Goal: Navigation & Orientation: Find specific page/section

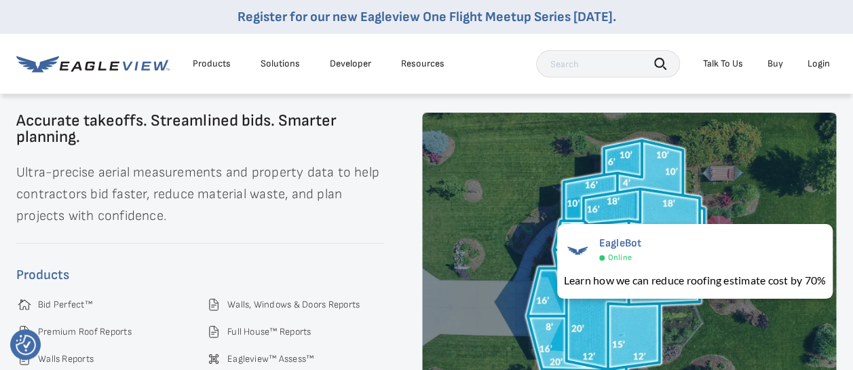
scroll to position [1774, 0]
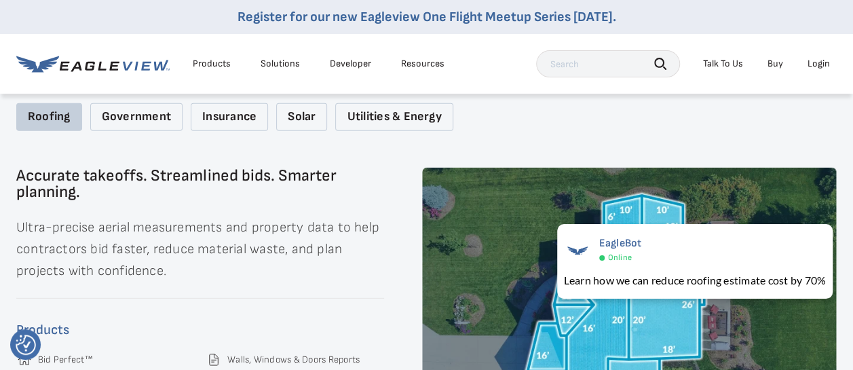
click at [182, 122] on div "Roofing Government Insurance Solar Utilities & Energy" at bounding box center [426, 117] width 820 height 28
click at [163, 122] on div "Government" at bounding box center [136, 117] width 92 height 28
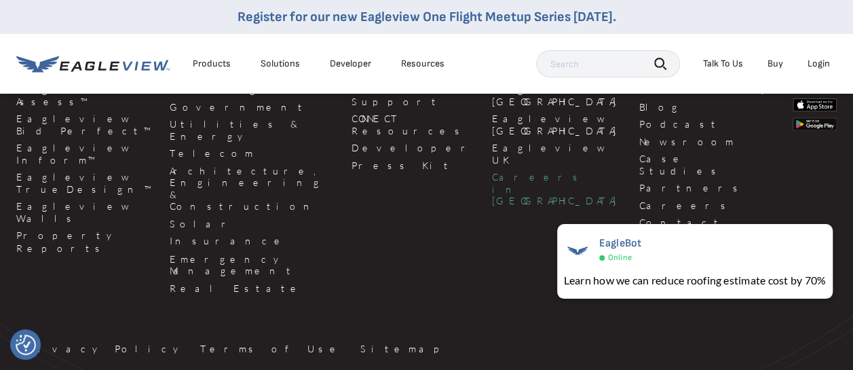
scroll to position [3541, 0]
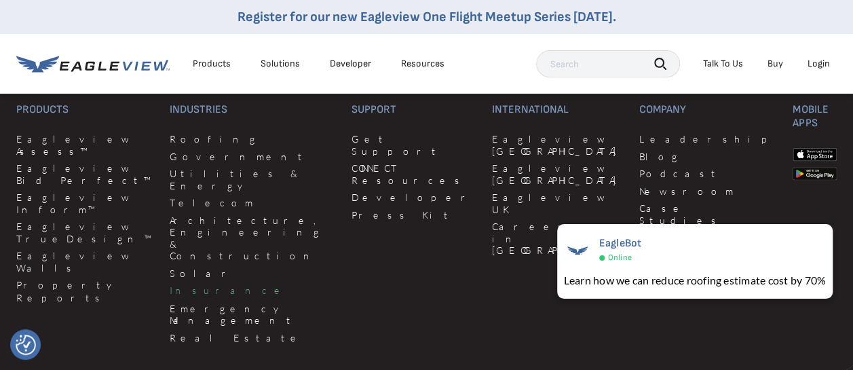
click at [172, 284] on link "Insurance" at bounding box center [253, 290] width 166 height 12
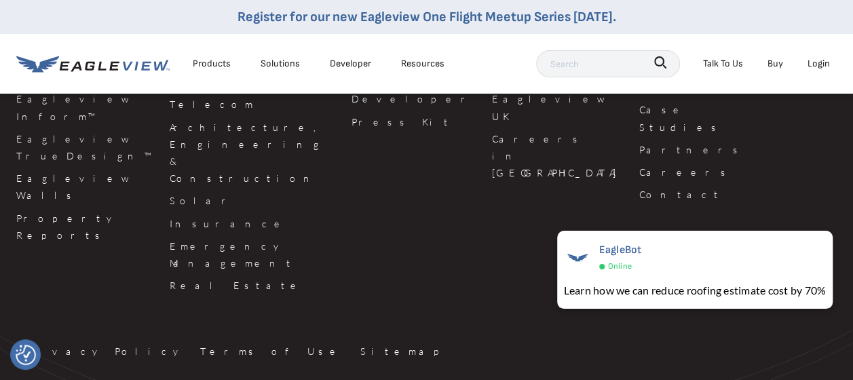
scroll to position [1938, 0]
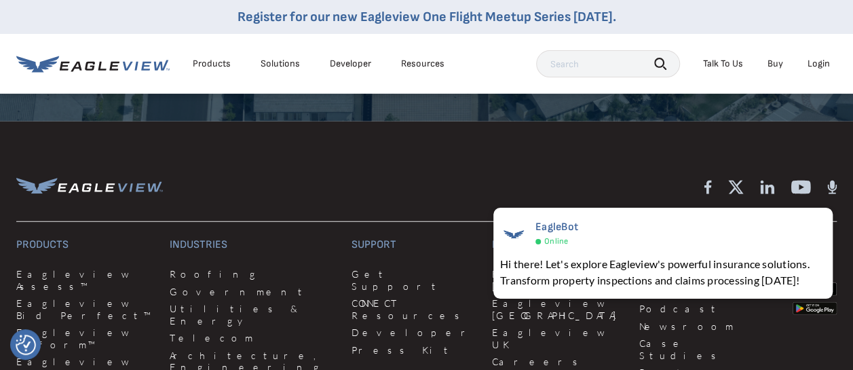
scroll to position [4224, 0]
